Goal: Find specific page/section: Find specific page/section

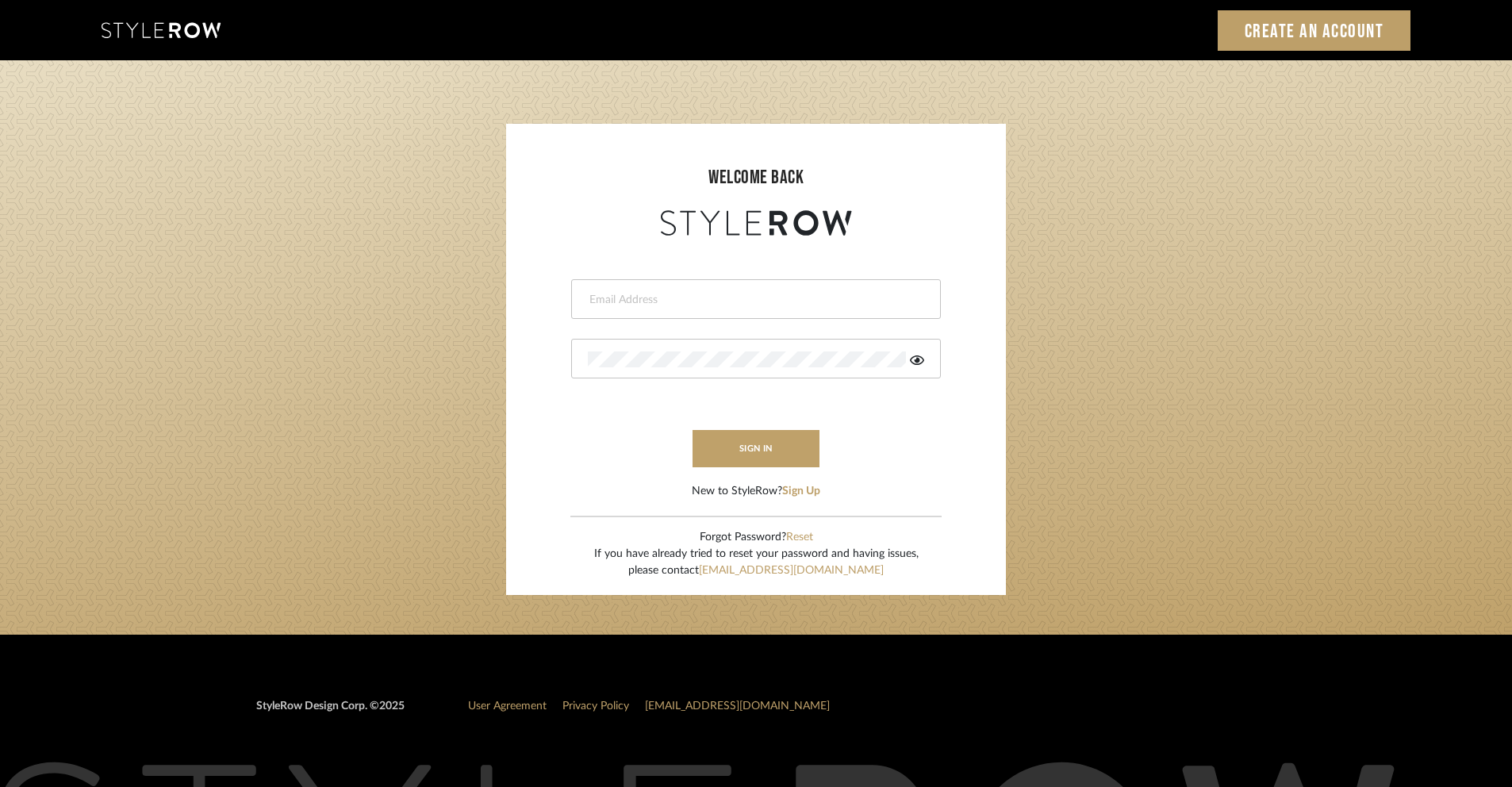
type input "[PERSON_NAME][EMAIL_ADDRESS][DOMAIN_NAME]"
click at [784, 308] on div "[PERSON_NAME][EMAIL_ADDRESS][DOMAIN_NAME]" at bounding box center [756, 299] width 370 height 40
click at [773, 440] on button "sign in" at bounding box center [756, 449] width 127 height 38
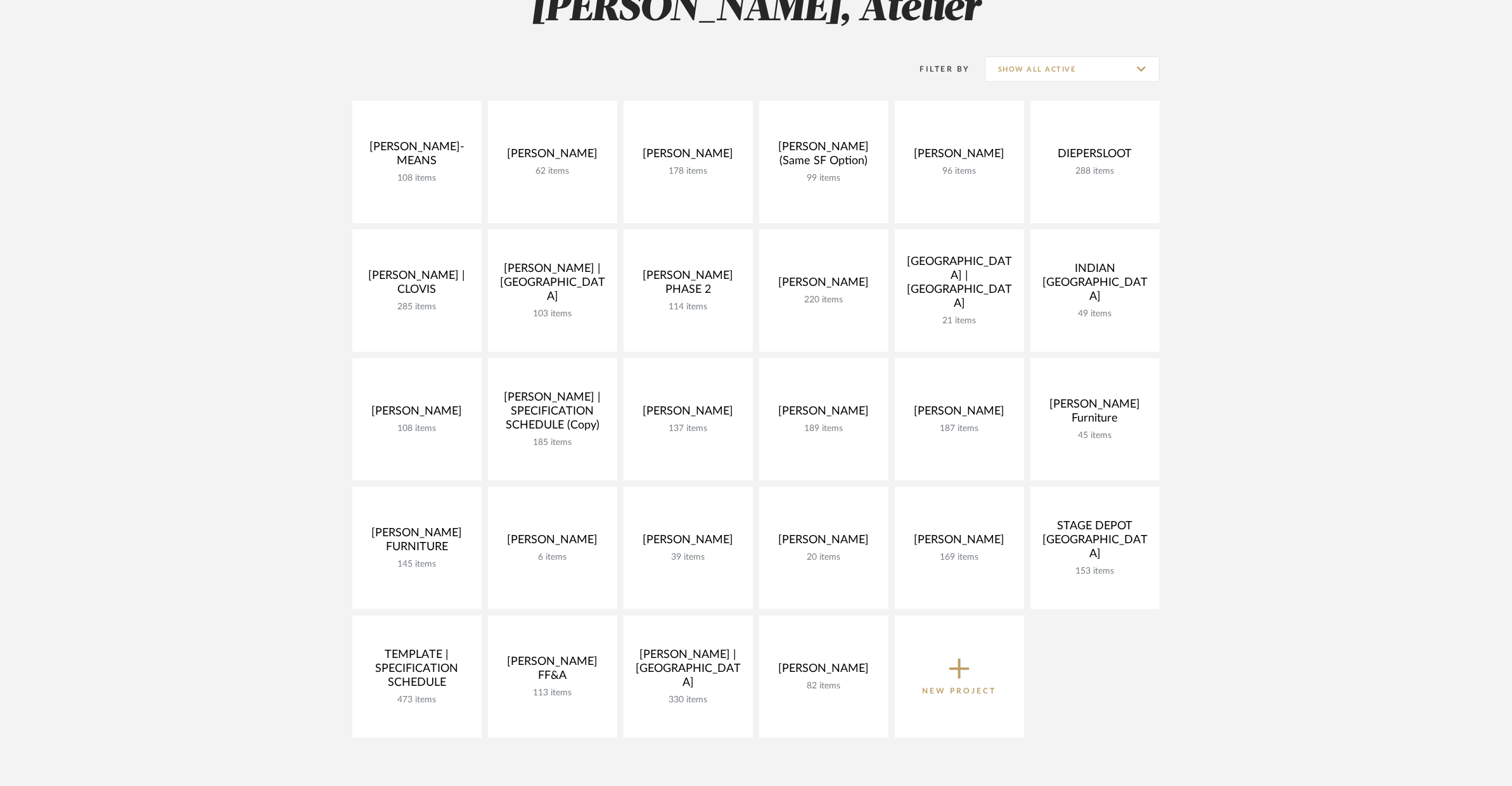
scroll to position [255, 0]
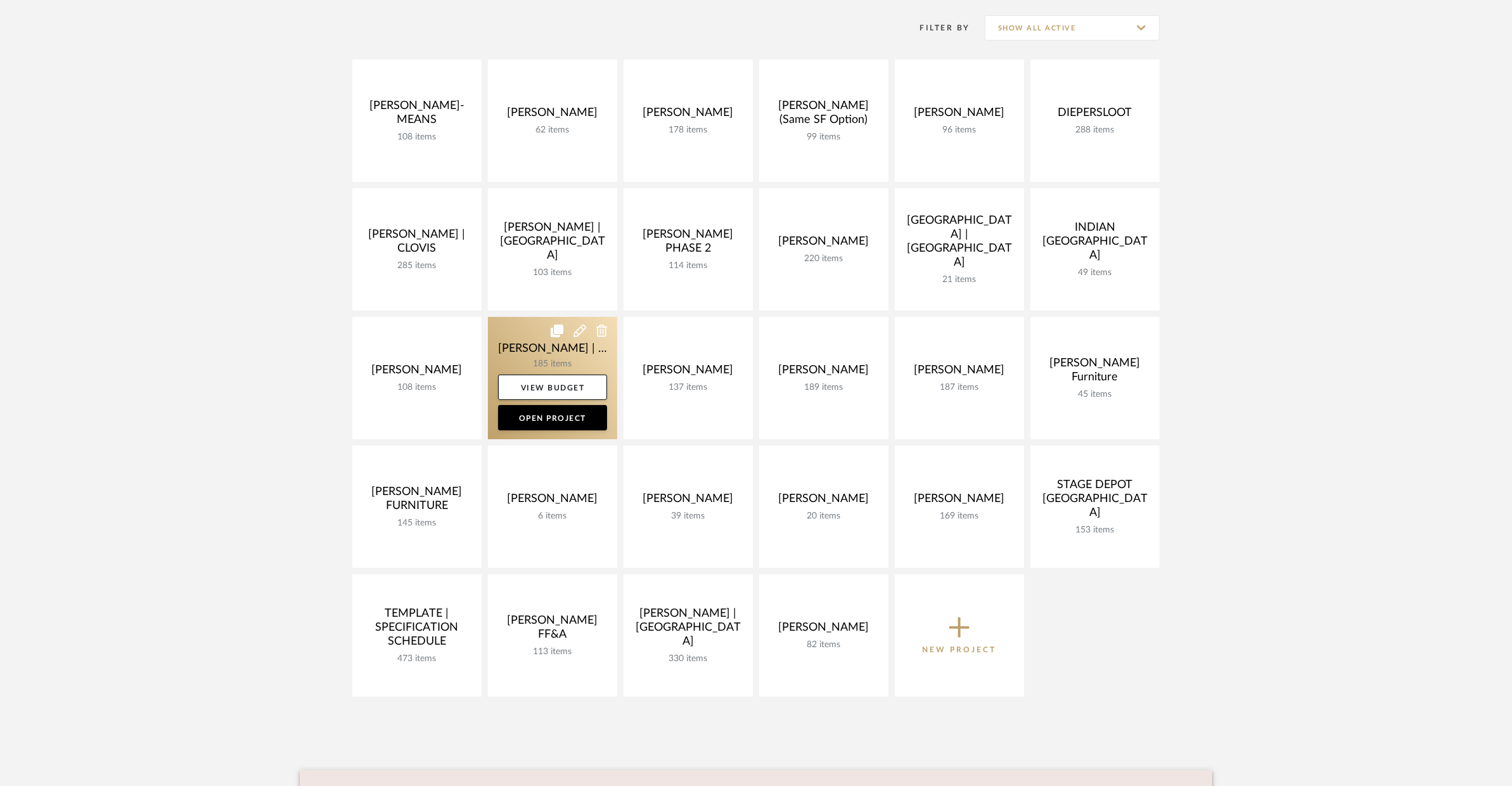
click at [517, 348] on link at bounding box center [552, 378] width 129 height 123
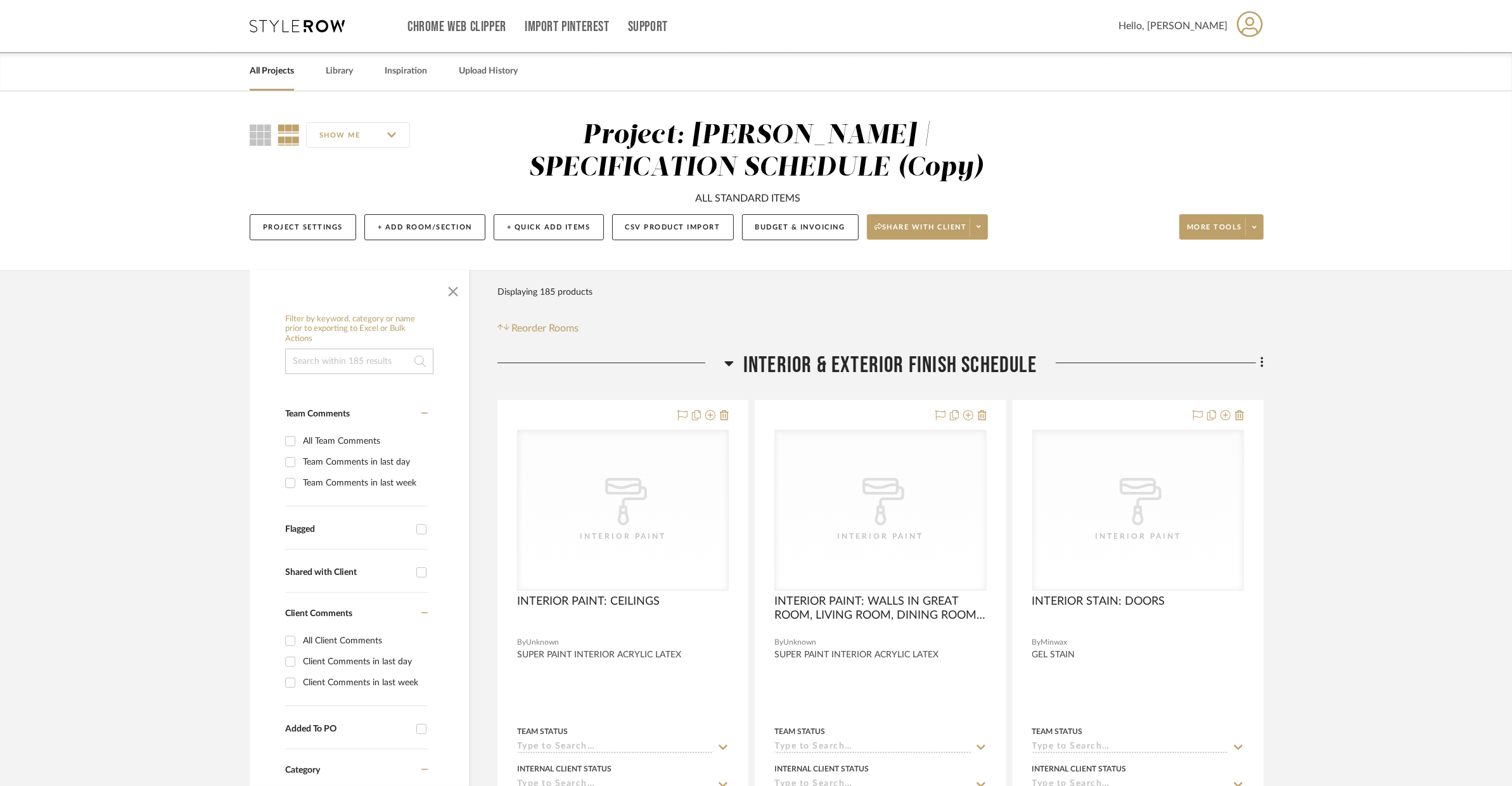
click at [889, 369] on span "Interior & Exterior Finish Schedule" at bounding box center [890, 365] width 293 height 27
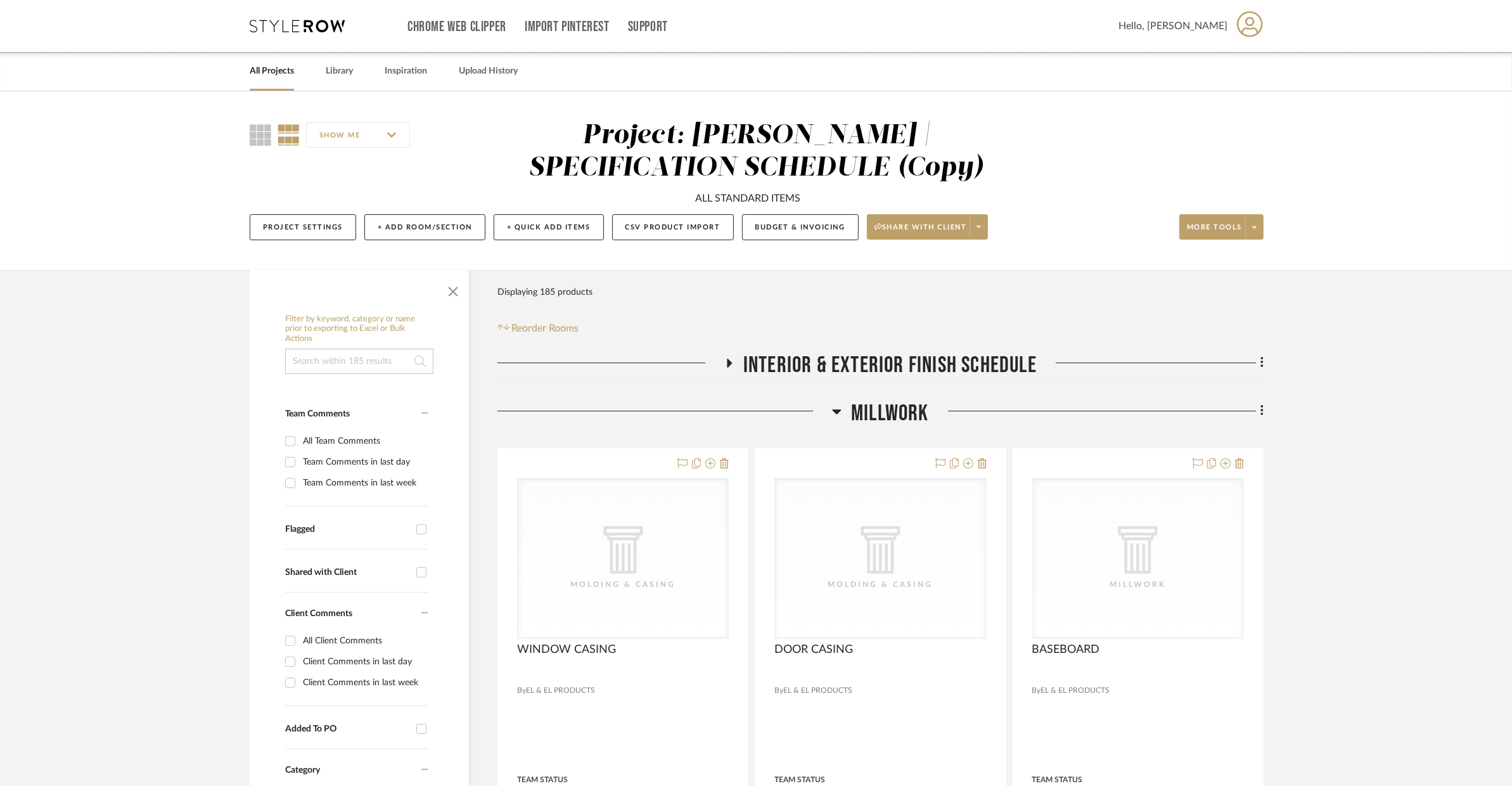
click at [876, 411] on span "Millwork" at bounding box center [890, 414] width 78 height 27
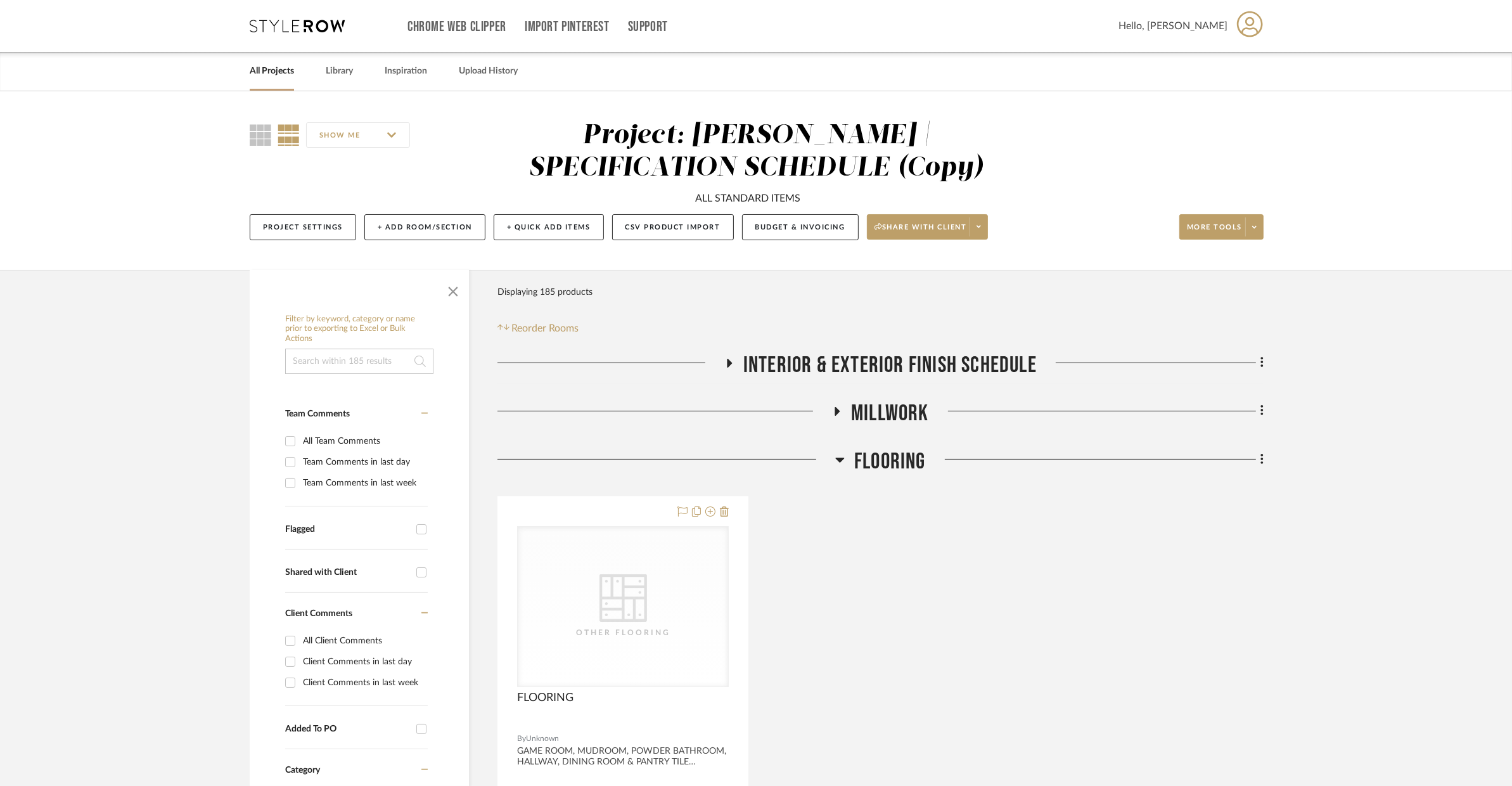
click at [874, 451] on span "Flooring" at bounding box center [890, 462] width 72 height 27
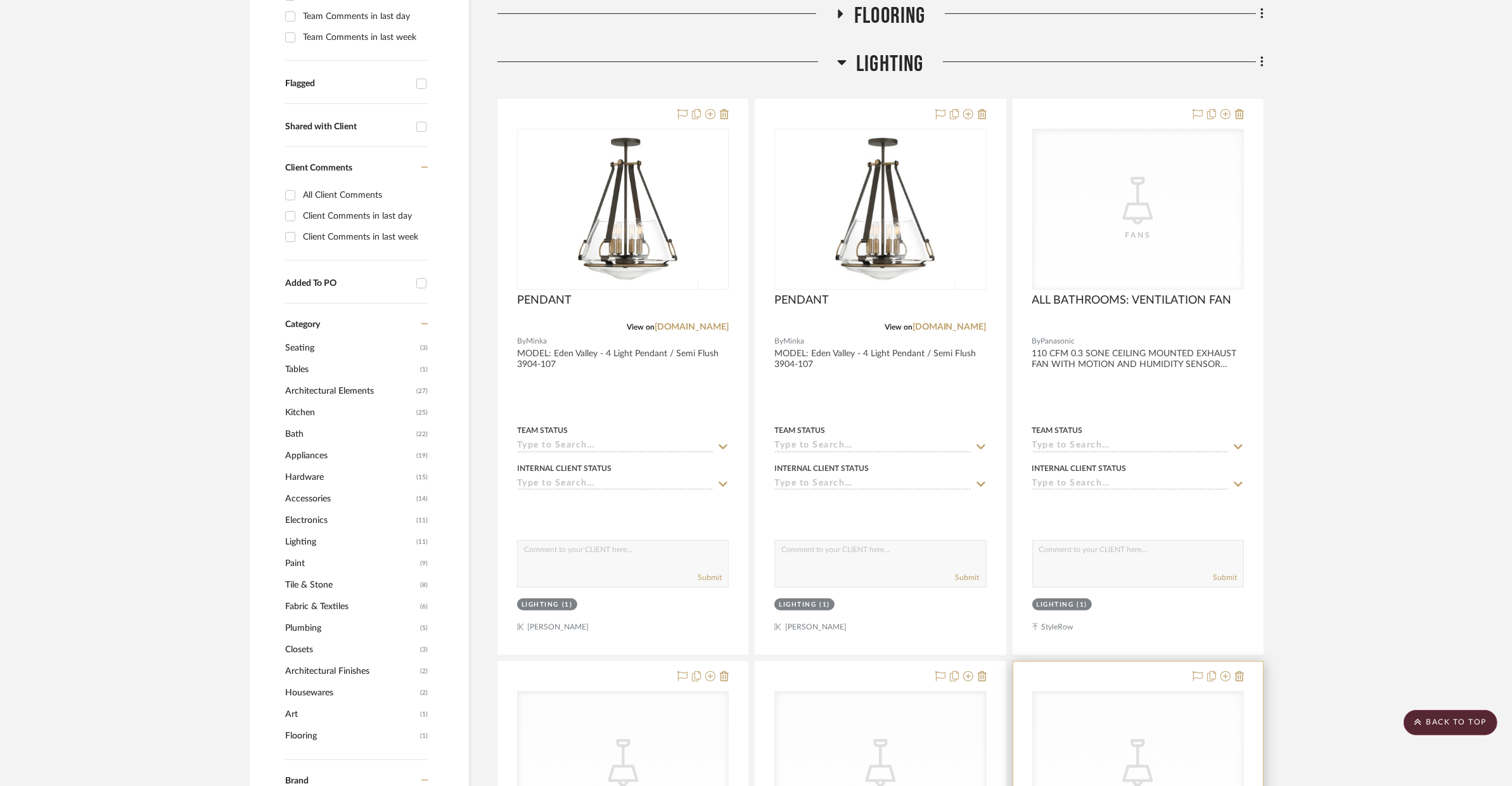
scroll to position [358, 0]
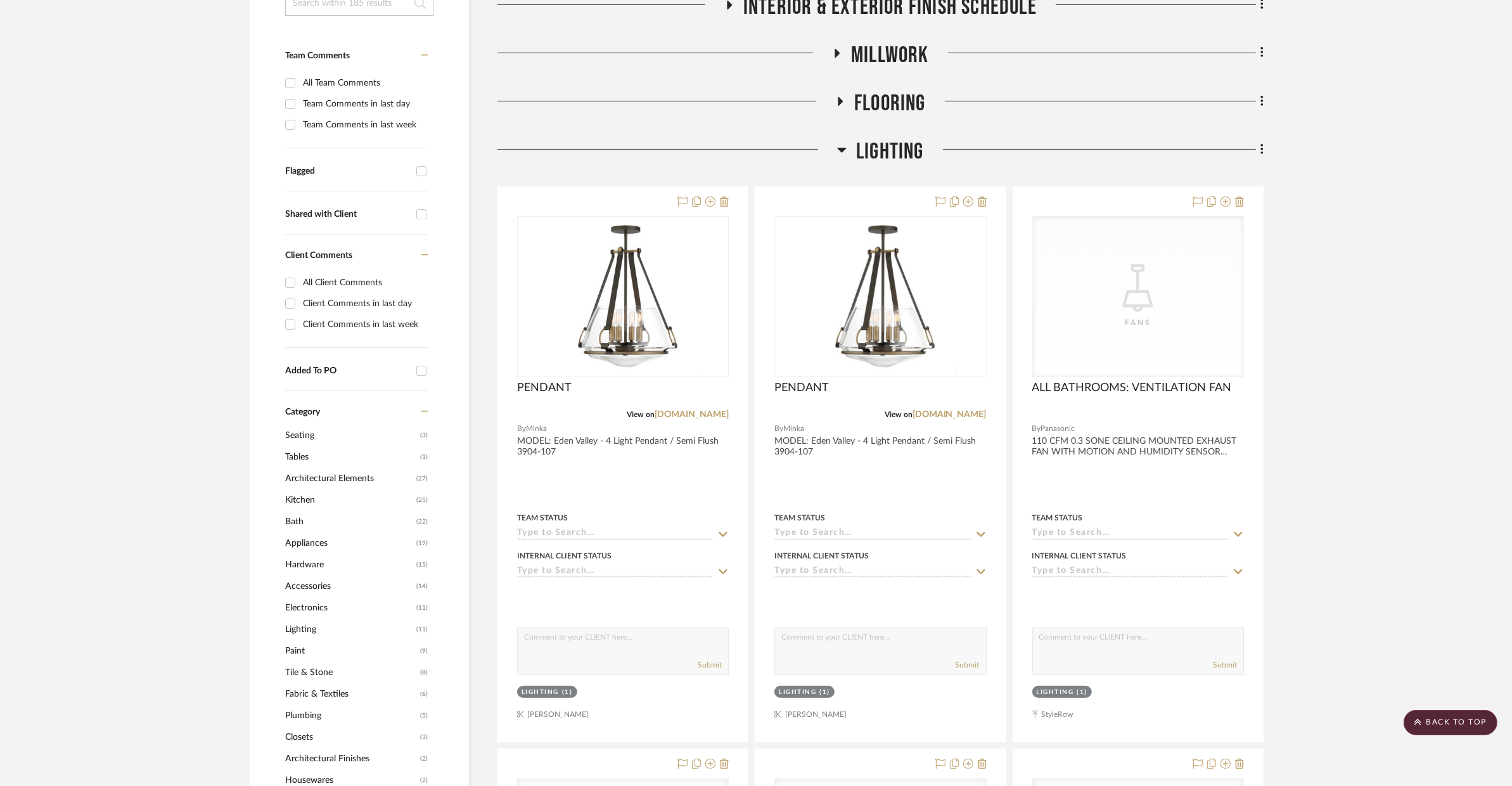
click at [891, 156] on span "Lighting" at bounding box center [890, 152] width 68 height 27
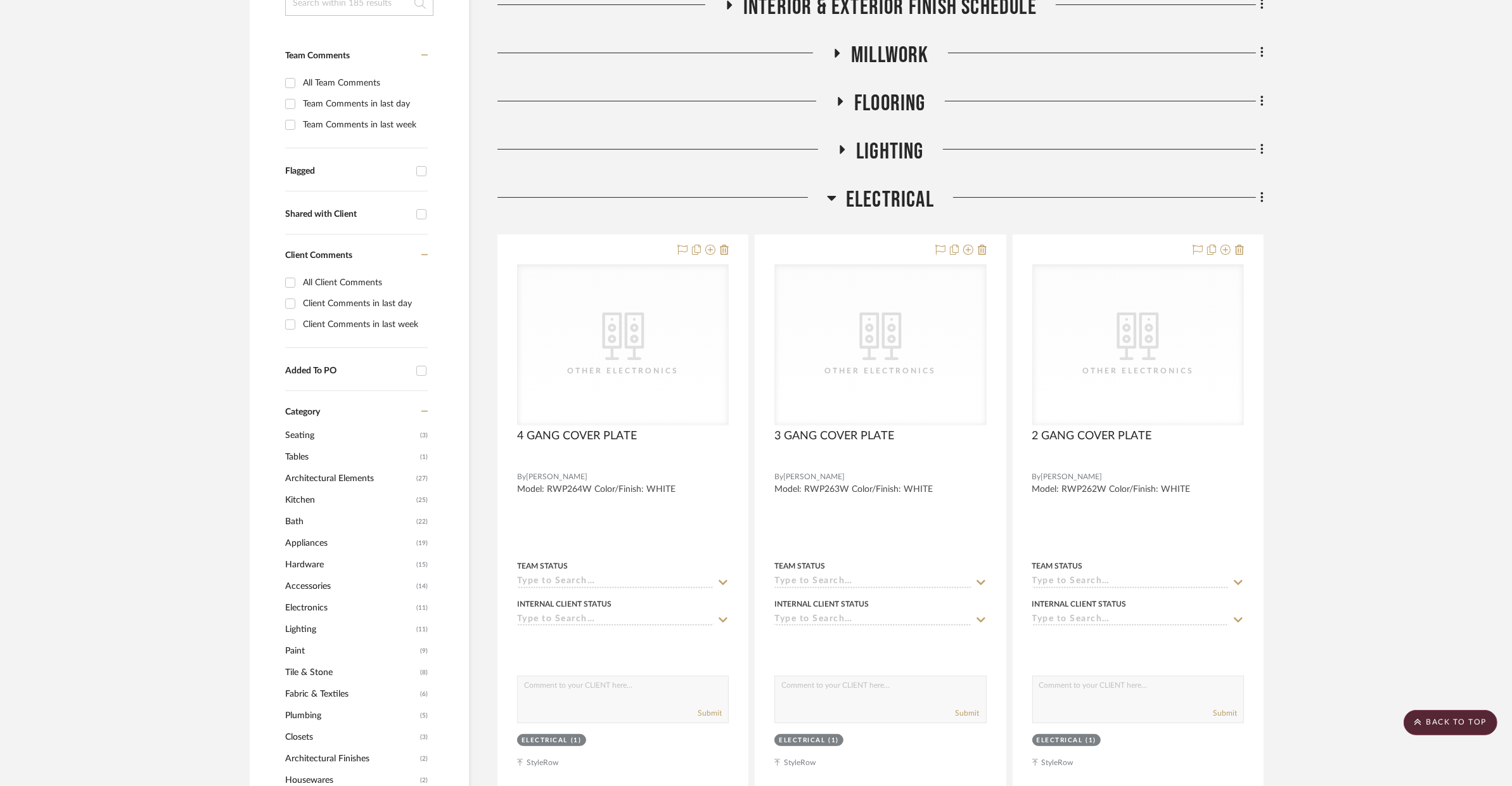
click at [893, 187] on span "Electrical" at bounding box center [890, 200] width 88 height 27
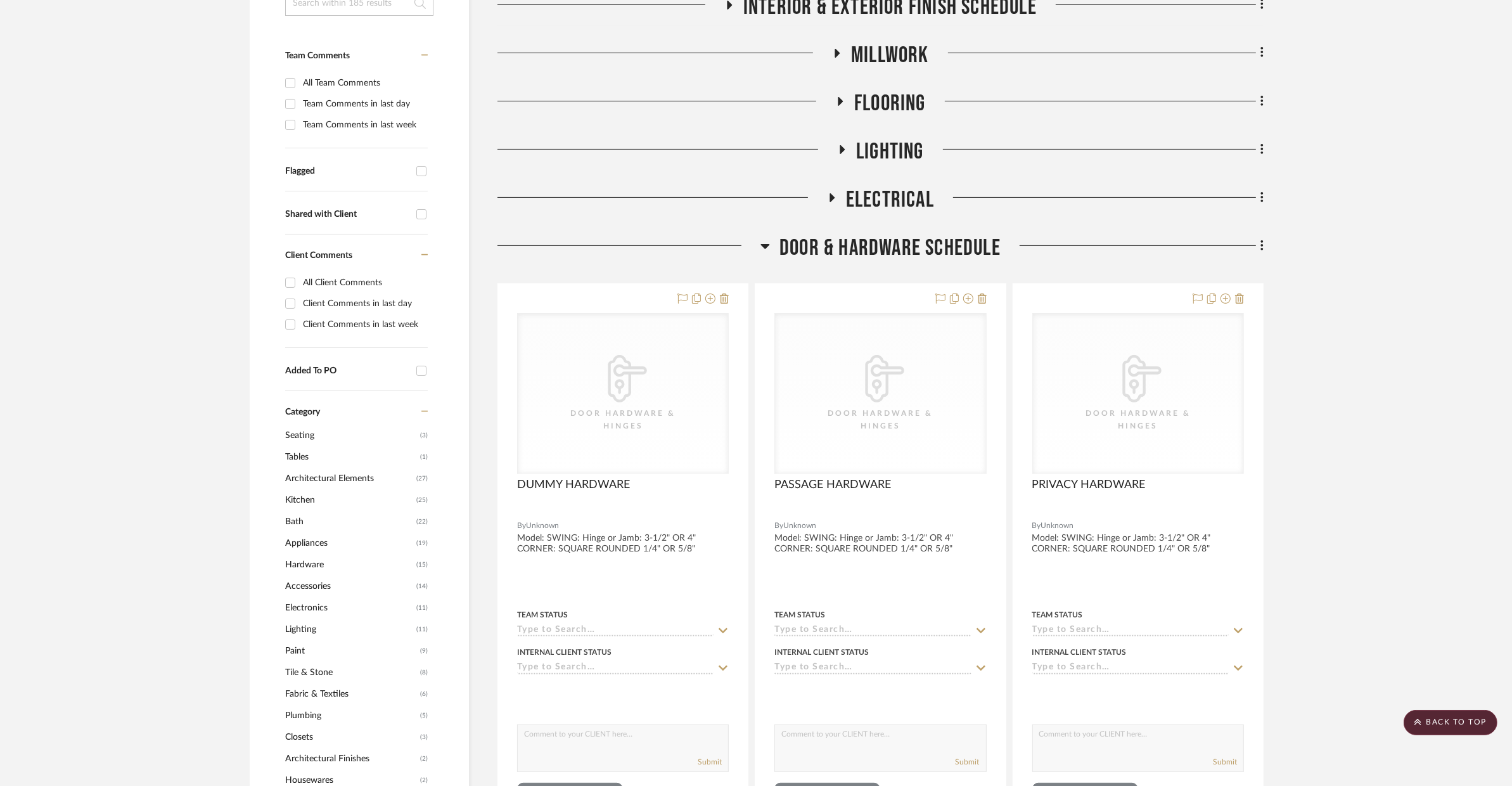
click at [898, 235] on span "Door & Hardware Schedule" at bounding box center [890, 249] width 221 height 27
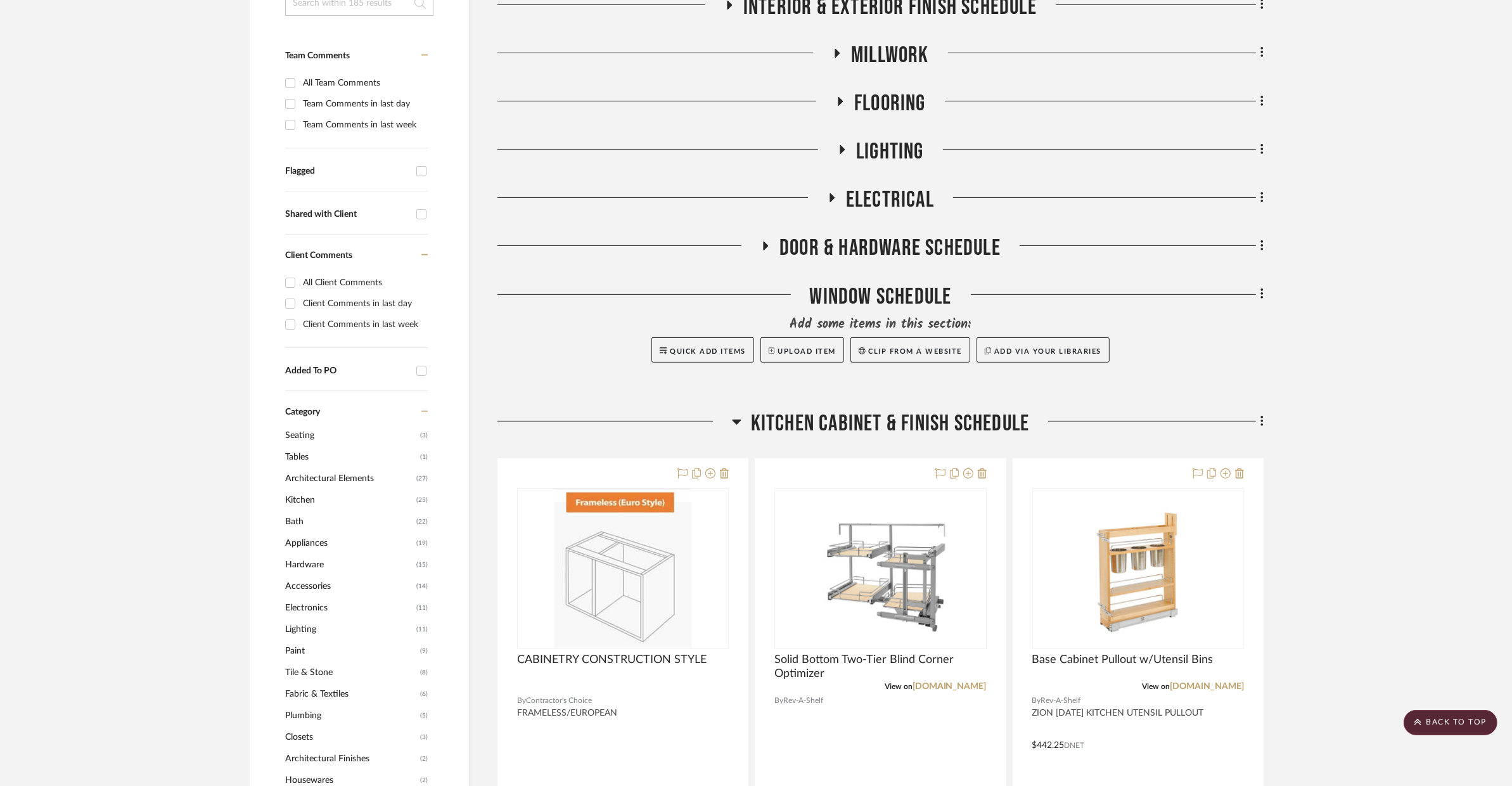
click at [885, 147] on span "Lighting" at bounding box center [890, 152] width 68 height 27
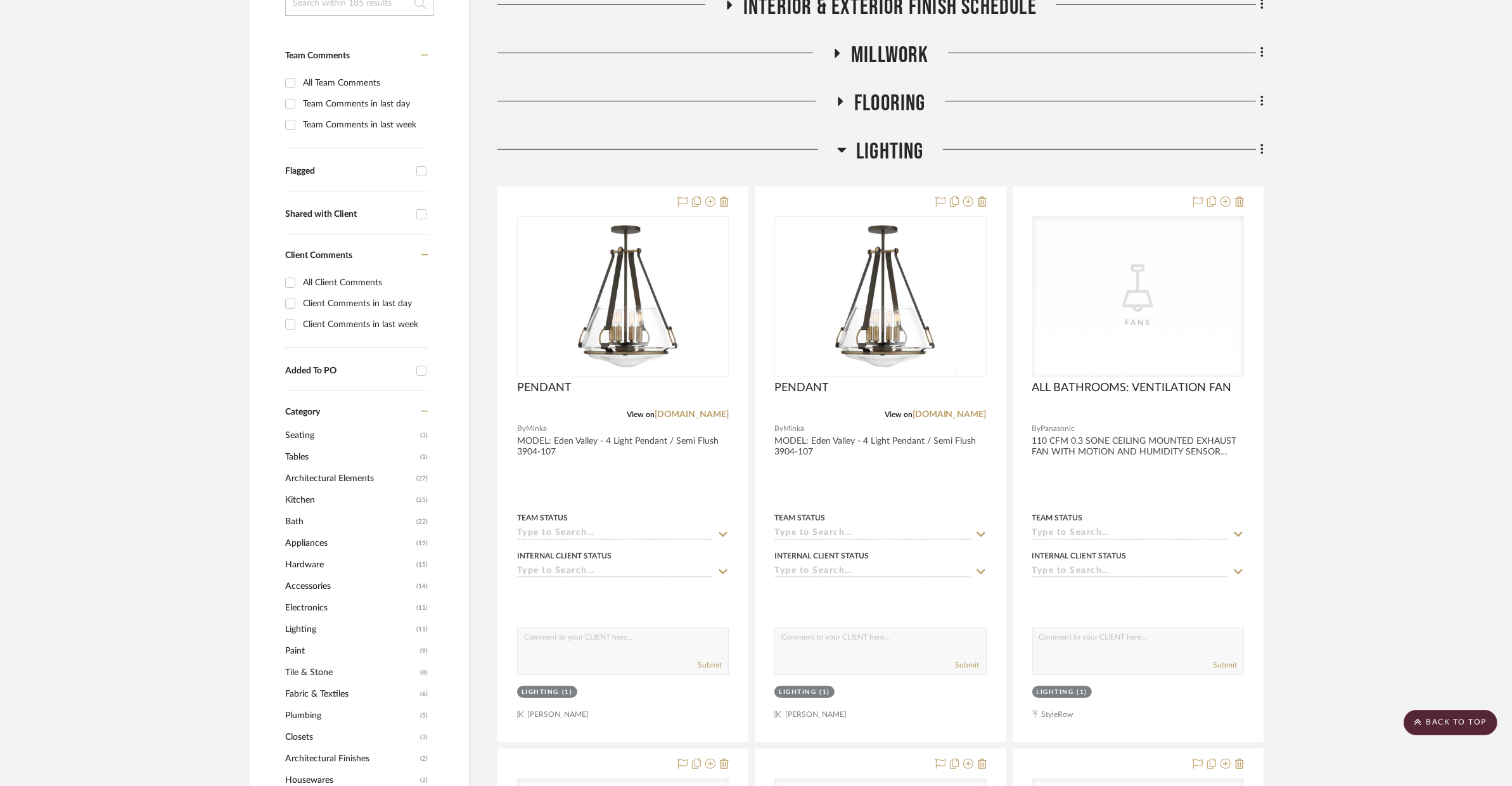
click at [885, 147] on span "Lighting" at bounding box center [890, 152] width 68 height 27
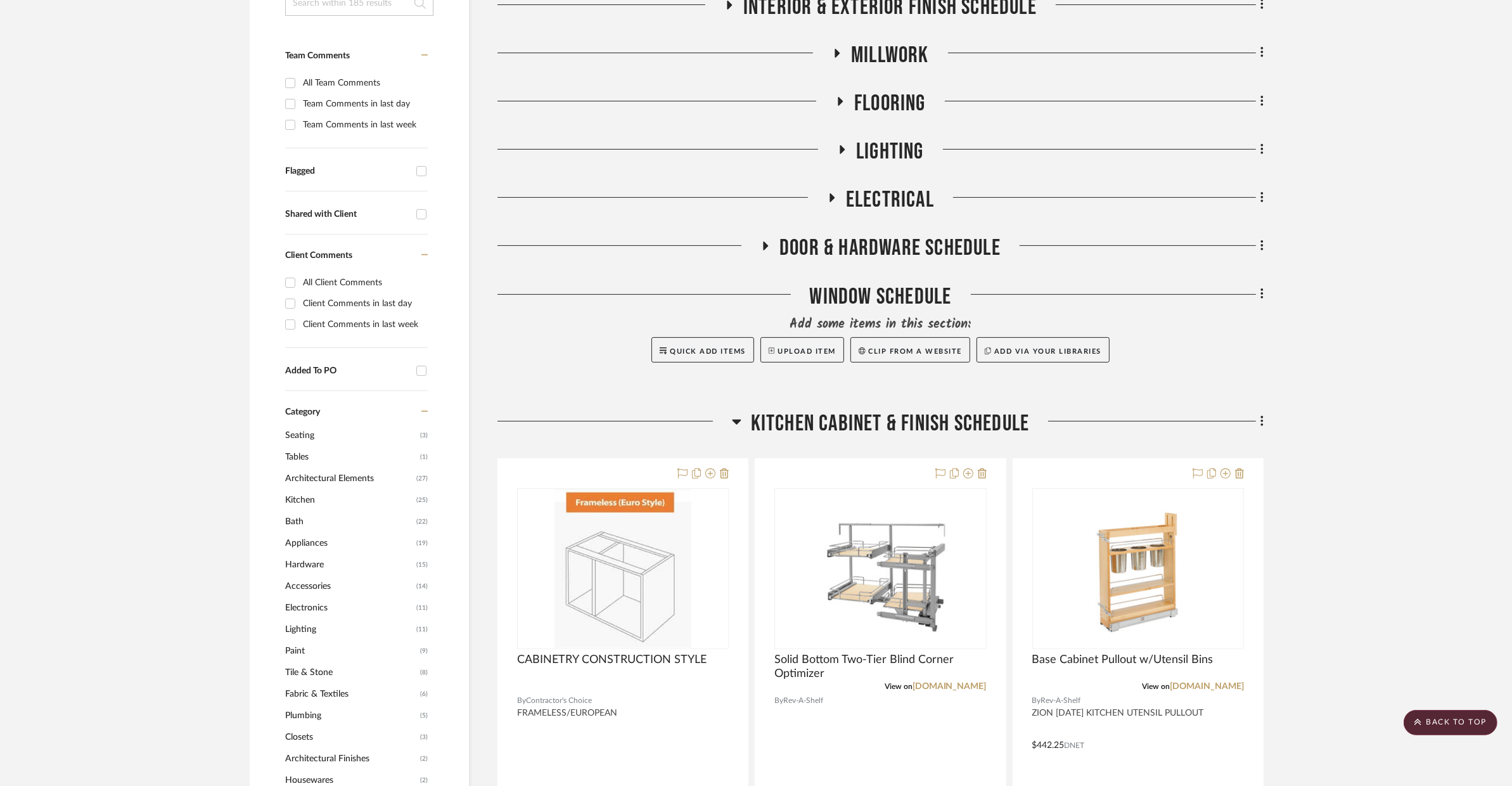
click at [888, 251] on span "Door & Hardware Schedule" at bounding box center [890, 249] width 221 height 27
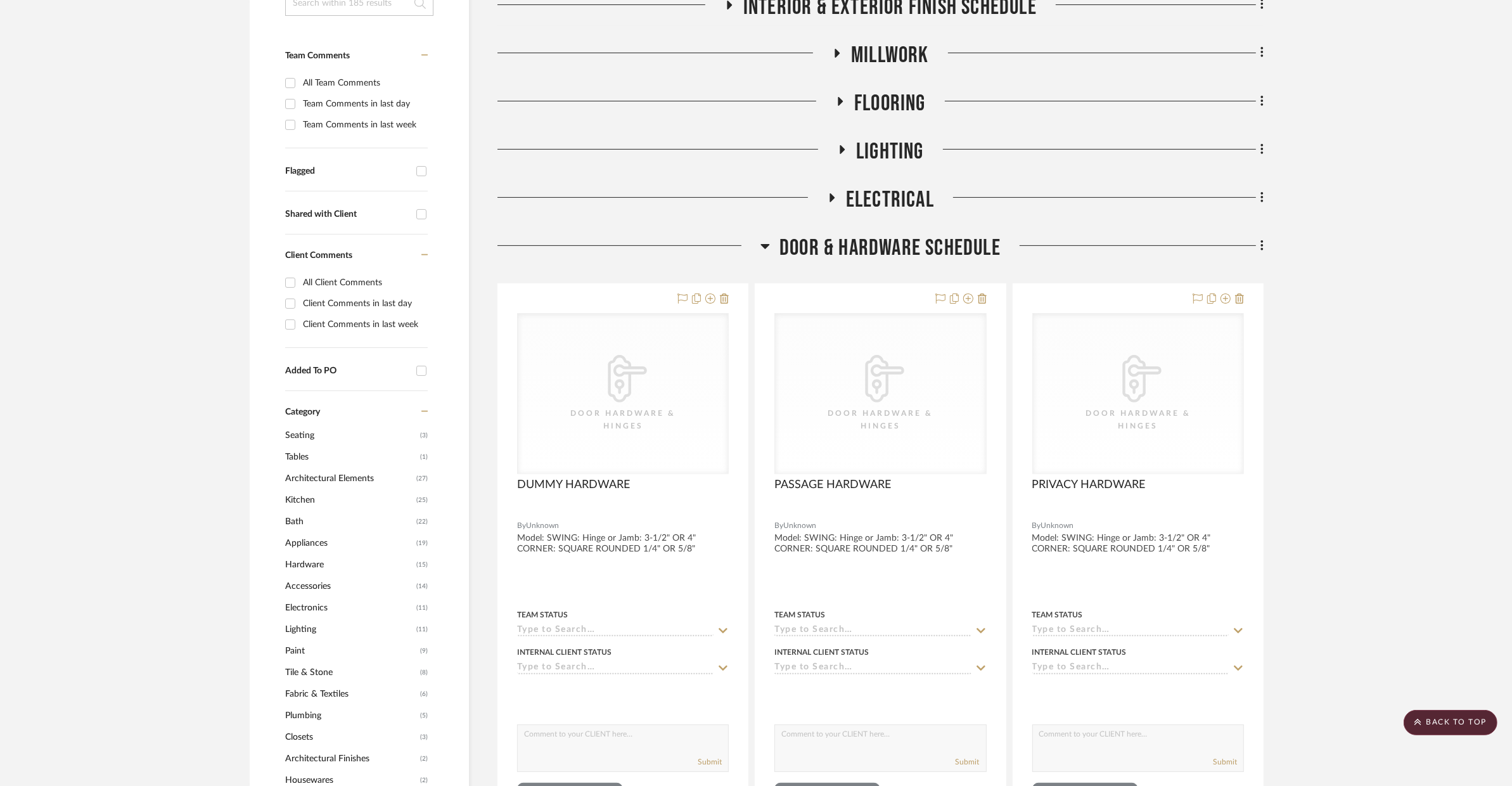
click at [888, 251] on span "Door & Hardware Schedule" at bounding box center [890, 249] width 221 height 27
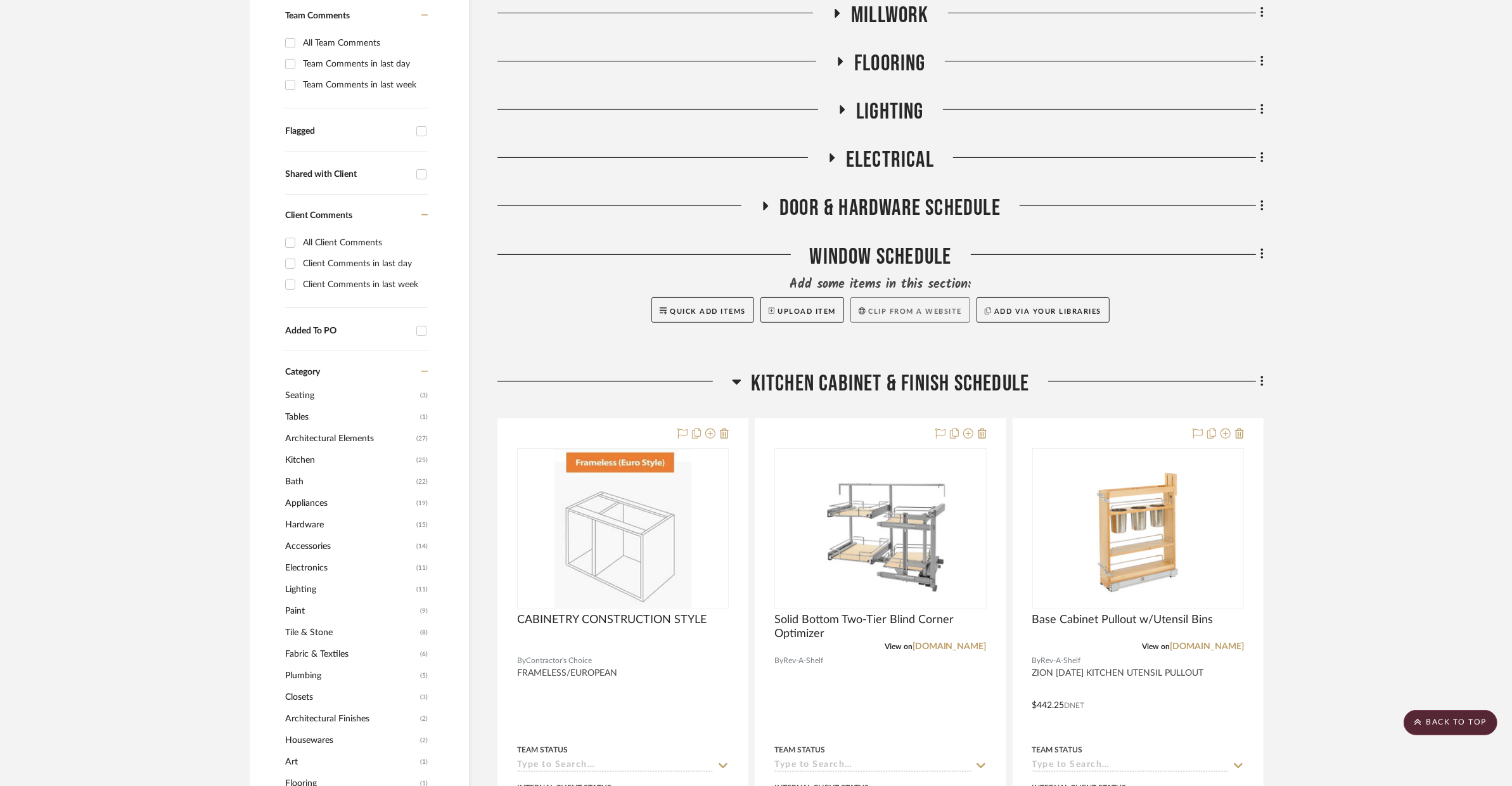
scroll to position [624, 0]
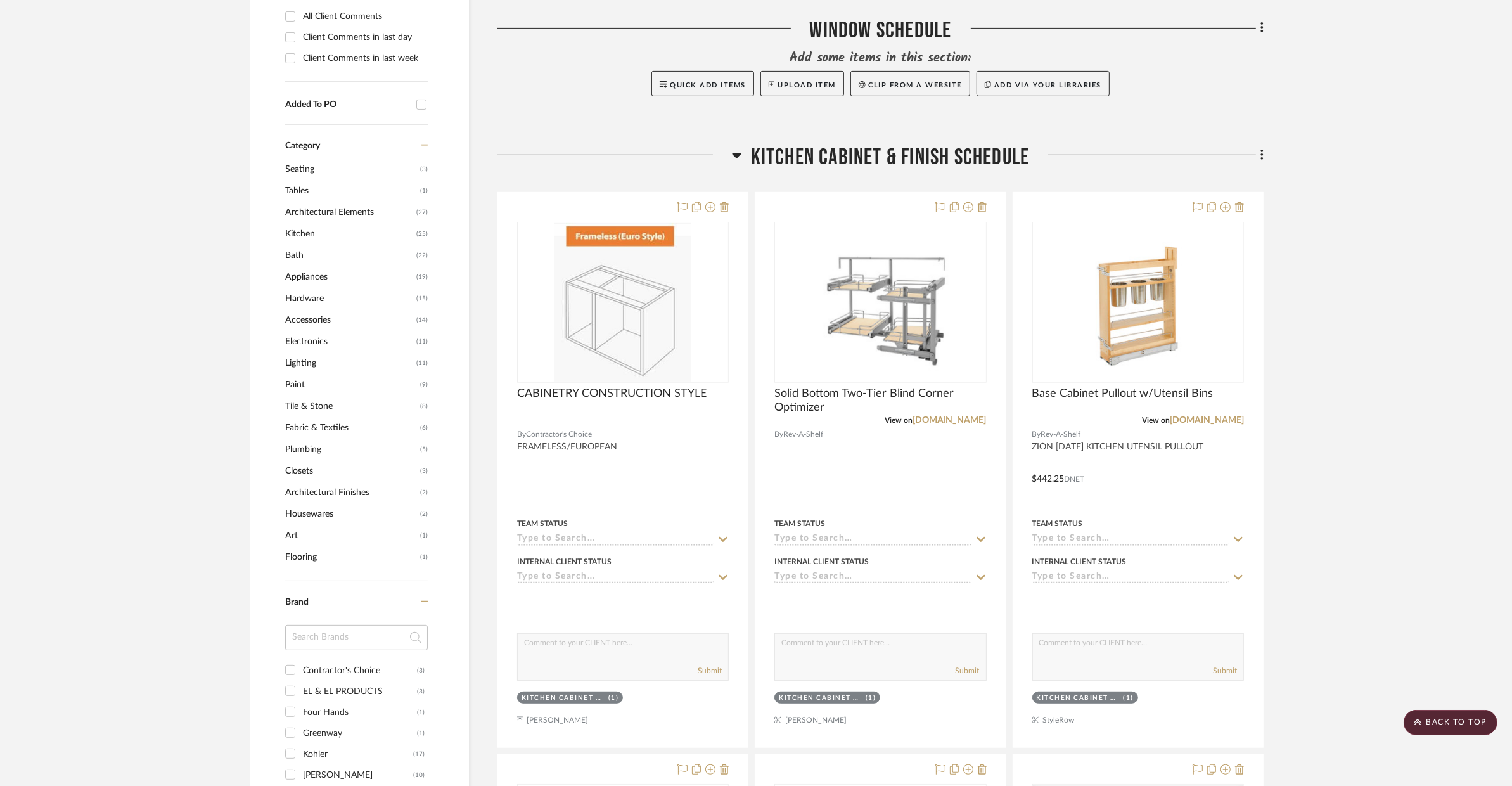
click at [858, 162] on span "Kitchen Cabinet & Finish Schedule" at bounding box center [891, 158] width 279 height 27
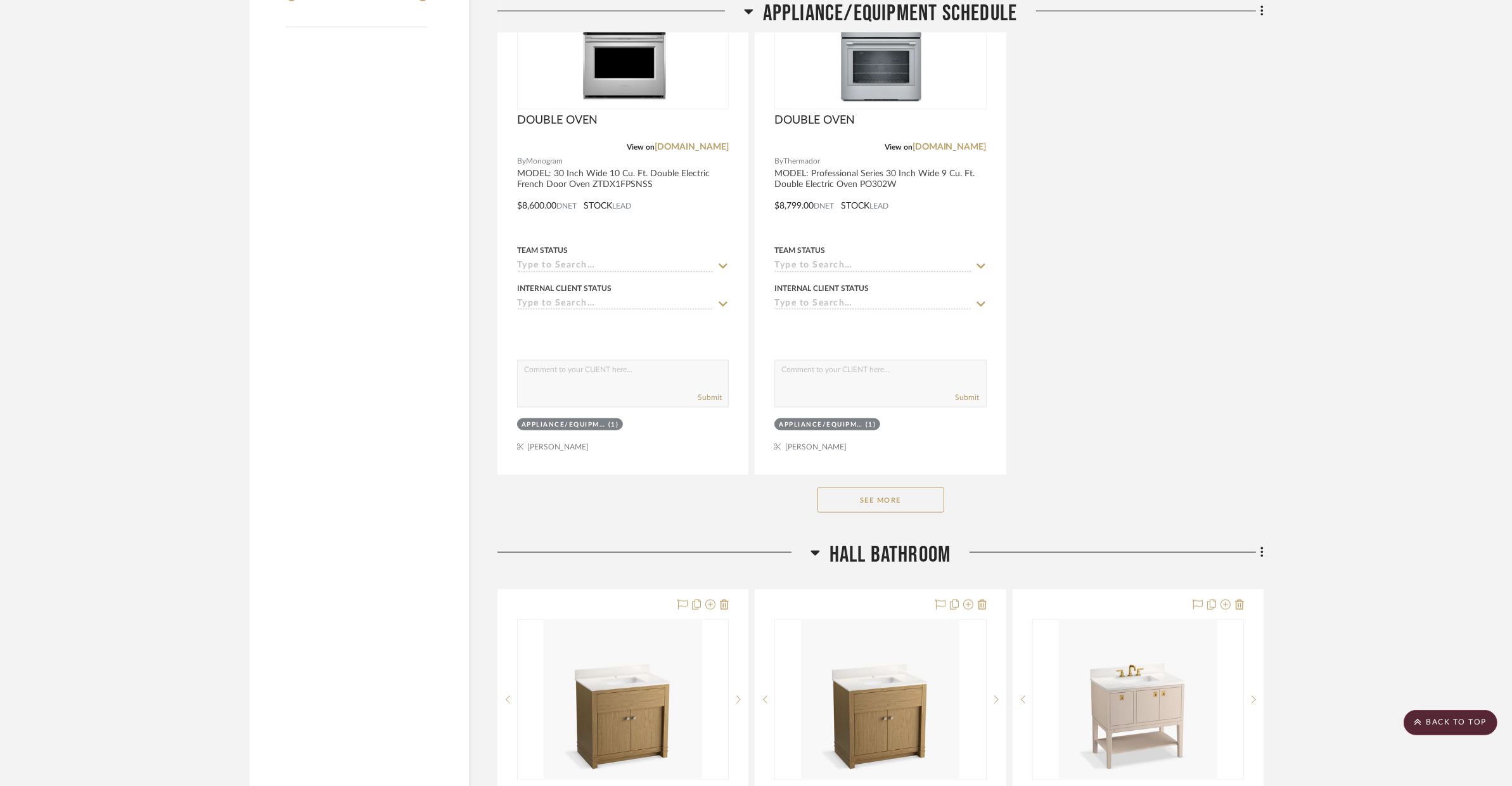
scroll to position [2074, 0]
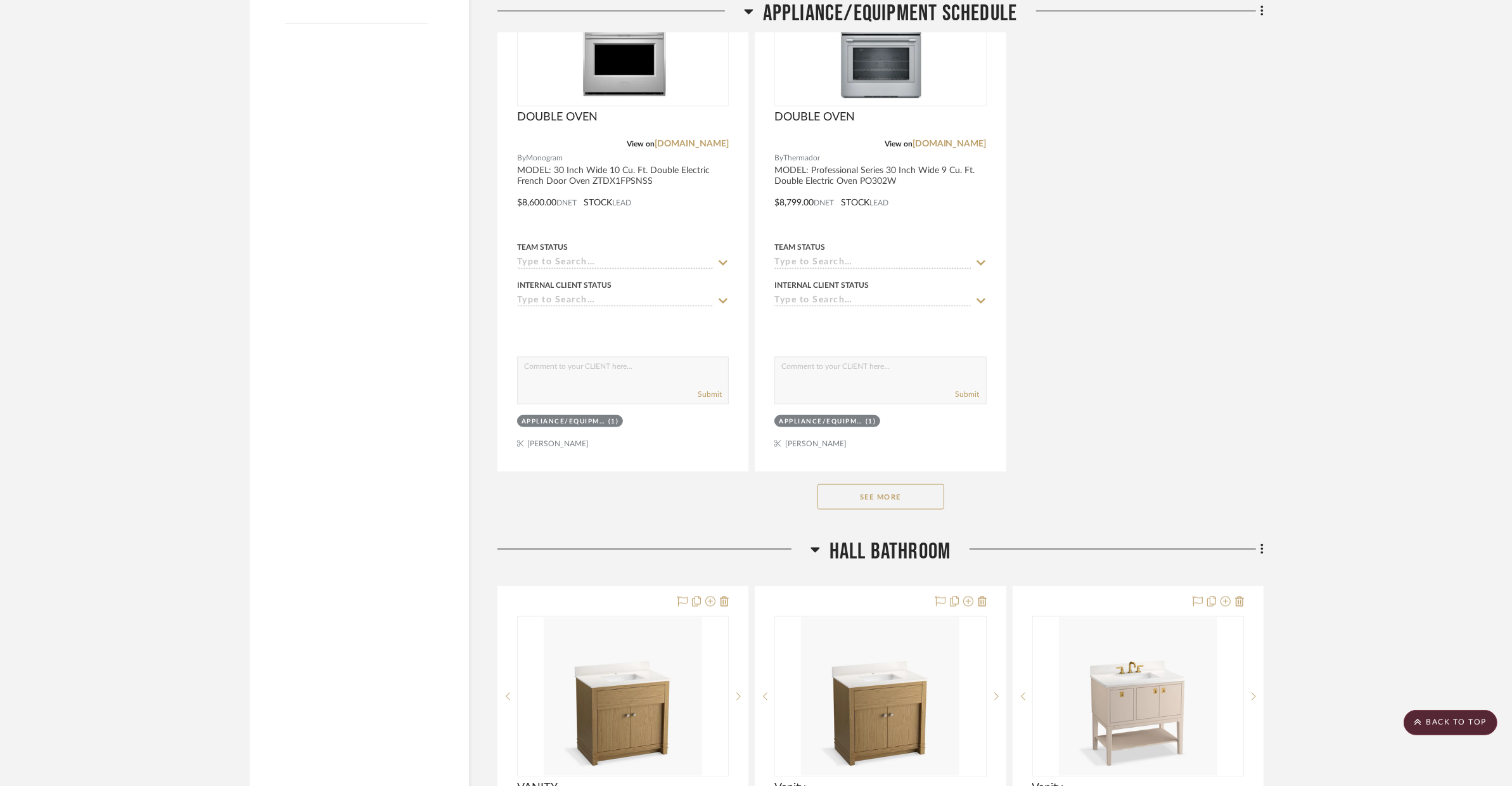
click at [902, 494] on button "See More" at bounding box center [881, 497] width 126 height 25
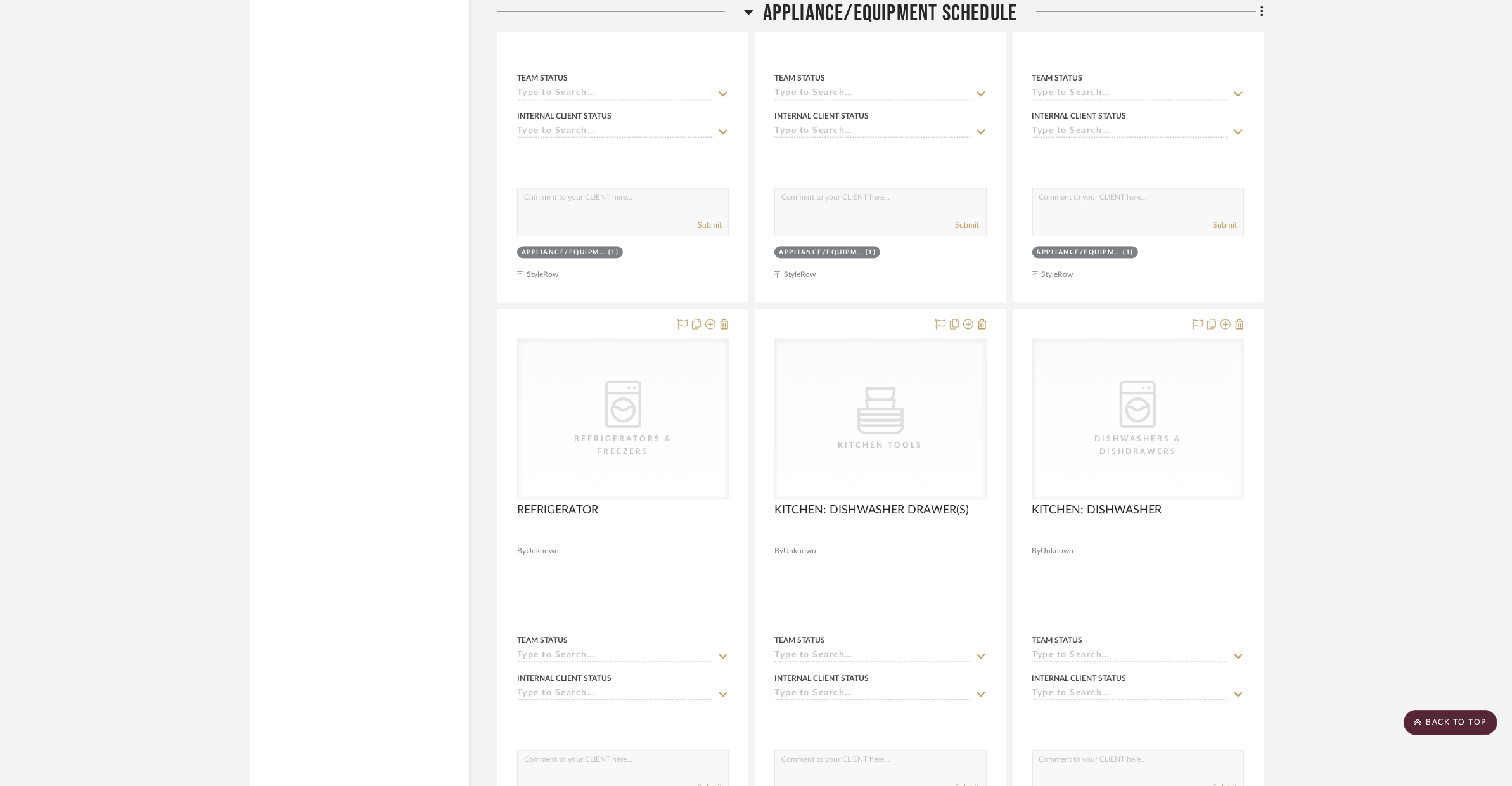
scroll to position [3584, 0]
